Goal: Learn about a topic: Learn about a topic

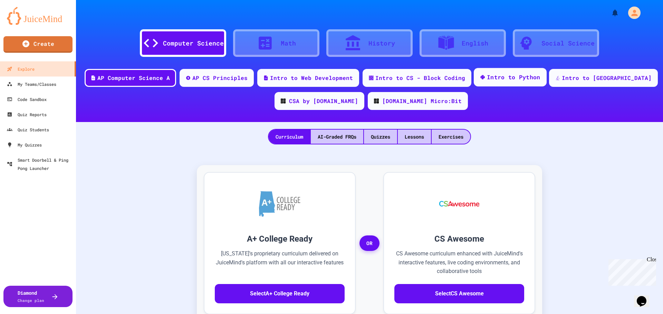
click at [518, 78] on div "Intro to Python" at bounding box center [513, 77] width 53 height 9
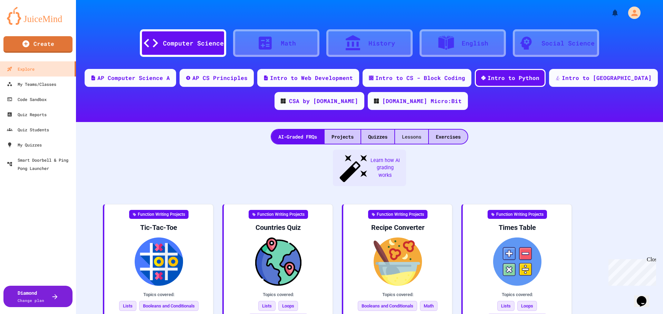
click at [406, 137] on div "Lessons" at bounding box center [411, 137] width 33 height 14
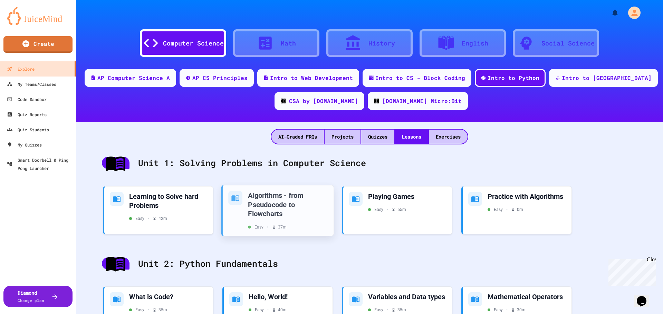
click at [236, 208] on div "Algorithms - from Pseudocode to Flowcharts Easy • 37 m" at bounding box center [278, 210] width 100 height 39
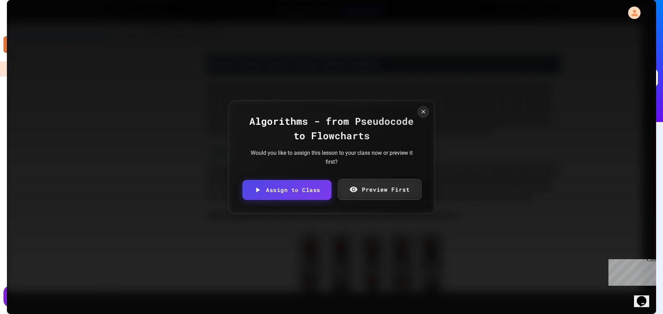
click at [377, 192] on link "Preview First" at bounding box center [380, 189] width 84 height 21
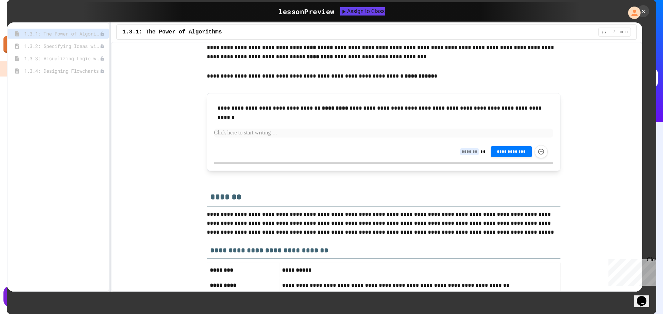
scroll to position [1152, 0]
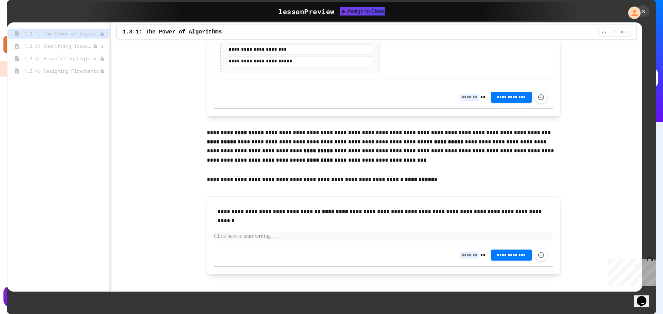
click at [69, 49] on span "1.3.2: Specifying Ideas with Pseudocode" at bounding box center [58, 45] width 69 height 7
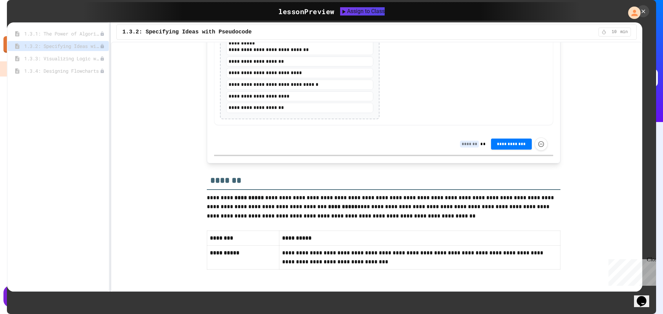
scroll to position [1476, 0]
click at [63, 62] on span "1.3.3: Visualizing Logic with Flowcharts" at bounding box center [58, 58] width 69 height 7
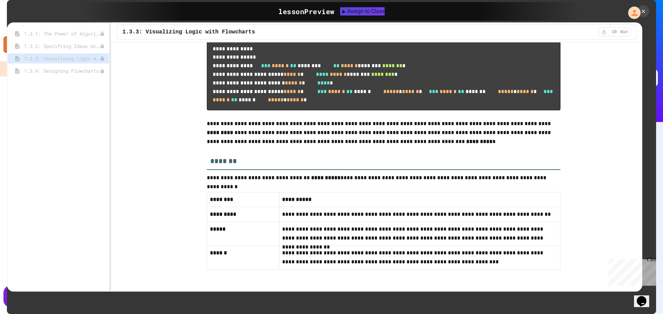
scroll to position [3186, 0]
click at [48, 71] on span "1.3.4: Designing Flowcharts" at bounding box center [58, 70] width 69 height 7
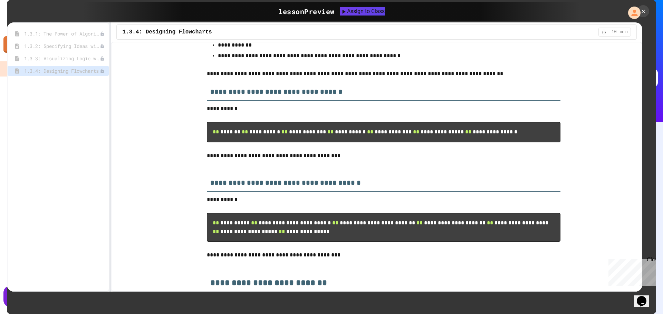
scroll to position [0, 0]
